Goal: Task Accomplishment & Management: Use online tool/utility

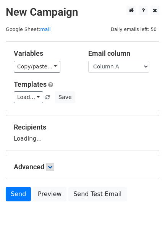
click at [51, 167] on form "Variables Copy/paste... {{Column A}} Email column Column A Templates Load... No…" at bounding box center [82, 123] width 153 height 164
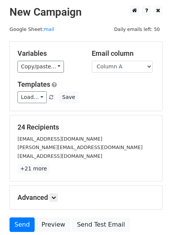
scroll to position [49, 0]
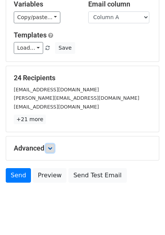
click at [52, 148] on icon at bounding box center [50, 148] width 5 height 5
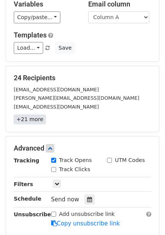
click at [32, 121] on link "+21 more" at bounding box center [30, 119] width 32 height 10
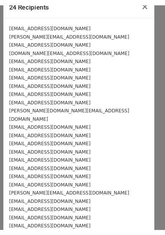
scroll to position [0, 0]
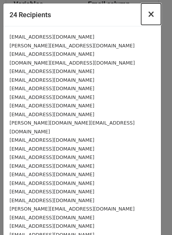
click at [148, 16] on span "×" at bounding box center [152, 14] width 8 height 11
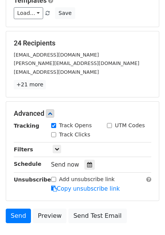
scroll to position [100, 0]
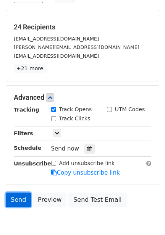
click at [22, 203] on link "Send" at bounding box center [18, 199] width 25 height 14
